Goal: Task Accomplishment & Management: Use online tool/utility

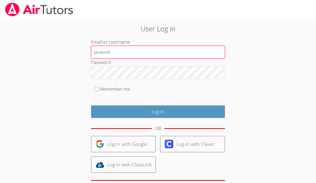
type input "Jaceond"
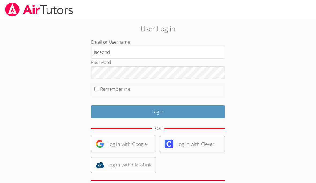
click at [200, 20] on div "User Log in Email or Username Jaceond Password Remember me Log in OR Log in wit…" at bounding box center [158, 113] width 237 height 189
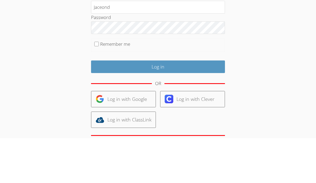
click at [210, 53] on form "Email or Username Jaceond Password Remember me Log in OR Log in with Google Log…" at bounding box center [158, 123] width 134 height 170
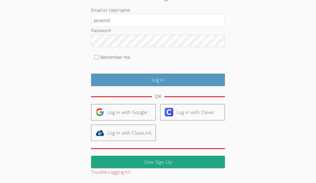
click at [136, 82] on input "Log in" at bounding box center [158, 80] width 134 height 13
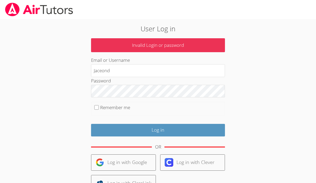
click at [209, 70] on input "Jaceond" at bounding box center [158, 70] width 134 height 13
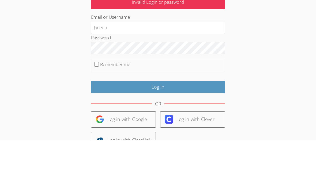
type input "Jaceond"
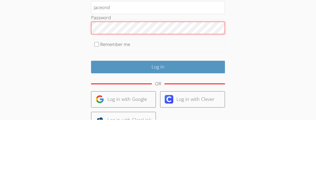
click at [158, 124] on input "Log in" at bounding box center [158, 130] width 134 height 13
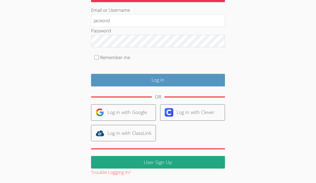
click at [73, 101] on div "User Log in Invalid Login or password Email or Username Jaceond Password Rememb…" at bounding box center [158, 75] width 171 height 203
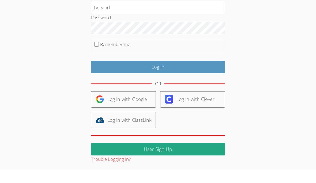
click at [55, 37] on div "User Log in Invalid Login or password Email or Username Jaceond Password Rememb…" at bounding box center [158, 72] width 237 height 207
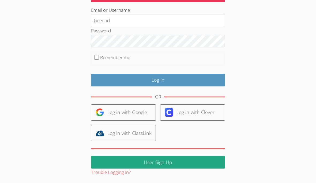
click at [107, 74] on input "Log in" at bounding box center [158, 80] width 134 height 13
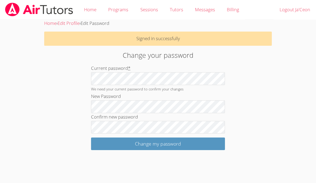
click at [294, 24] on body "Home Programs Sessions Tutors Messages Billing Logout Ja'Ceon Home › Edit Profi…" at bounding box center [158, 91] width 316 height 183
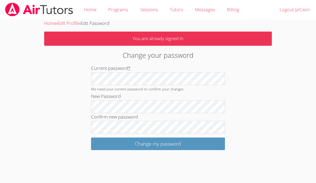
scroll to position [0, 0]
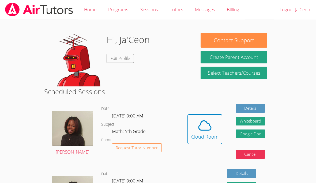
click at [200, 134] on div "Cloud Room" at bounding box center [204, 137] width 27 height 8
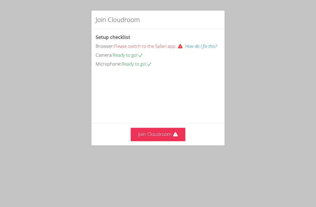
click at [174, 136] on icon at bounding box center [175, 134] width 5 height 4
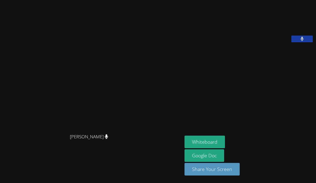
click at [223, 162] on link "Google Doc" at bounding box center [205, 156] width 40 height 13
click at [225, 148] on button "Whiteboard" at bounding box center [205, 142] width 40 height 13
click at [300, 42] on button at bounding box center [302, 39] width 21 height 7
click at [306, 42] on button at bounding box center [302, 39] width 21 height 7
click at [211, 148] on button "Whiteboard" at bounding box center [205, 142] width 40 height 13
